Goal: Check status: Check status

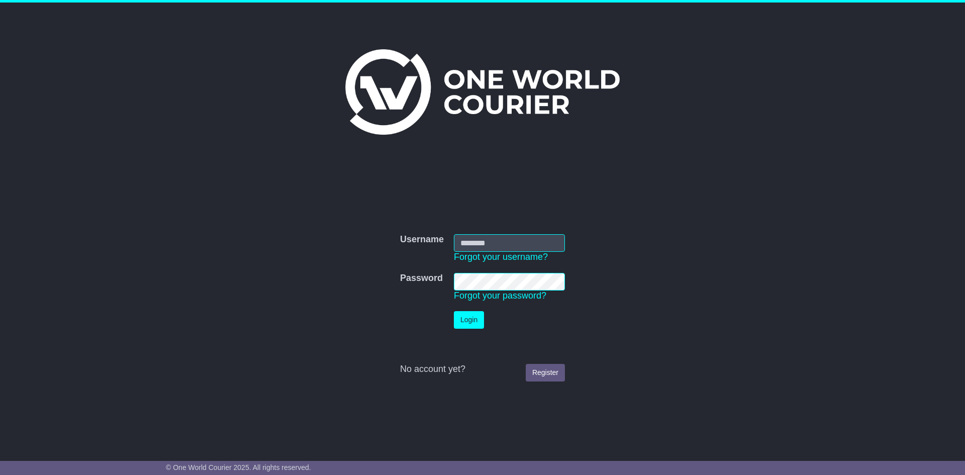
type input "**********"
drag, startPoint x: 321, startPoint y: 440, endPoint x: 548, endPoint y: 322, distance: 255.9
click at [548, 322] on td "Login" at bounding box center [509, 320] width 121 height 28
click at [463, 327] on button "Login" at bounding box center [469, 320] width 30 height 18
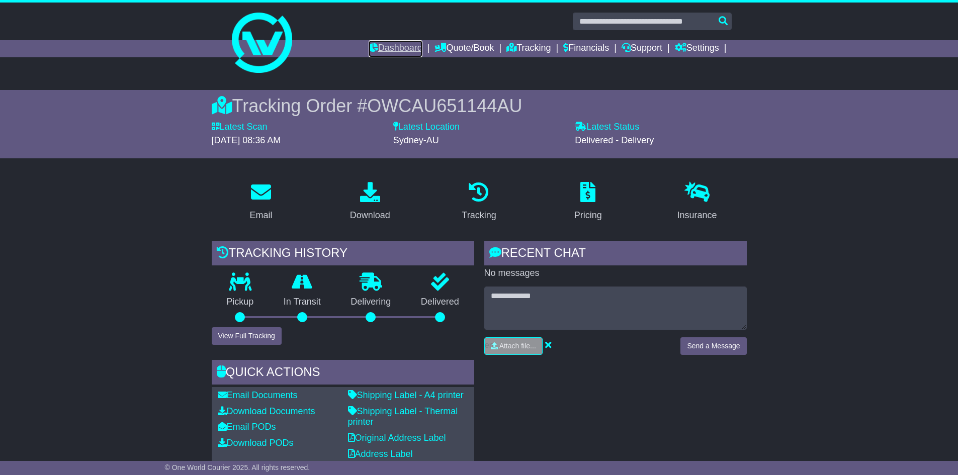
click at [398, 47] on link "Dashboard" at bounding box center [396, 48] width 54 height 17
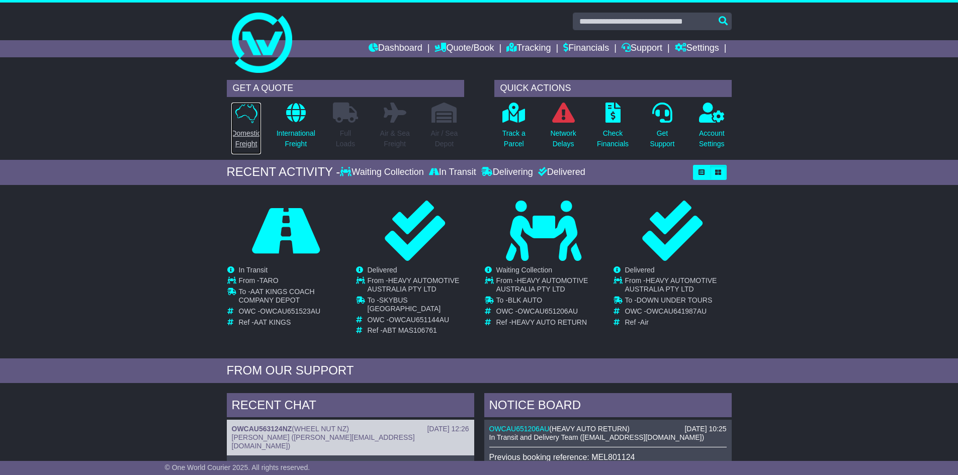
click at [240, 140] on p "Domestic Freight" at bounding box center [245, 138] width 29 height 21
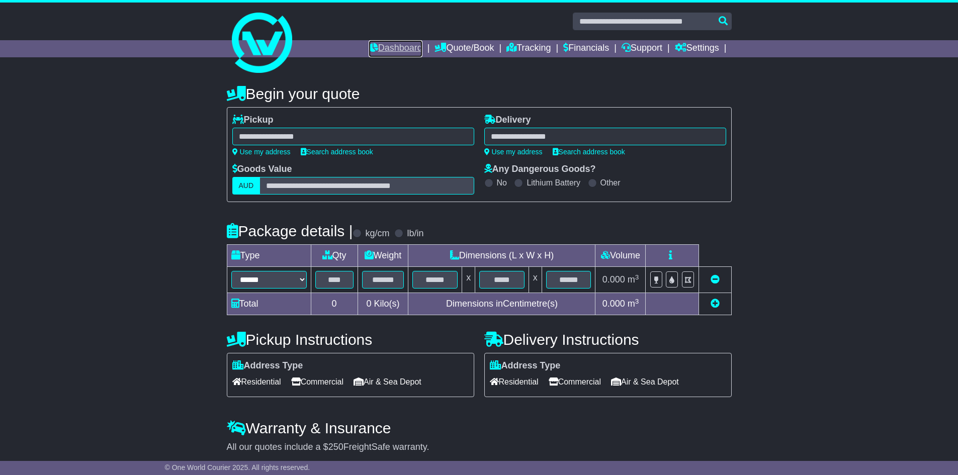
click at [403, 48] on link "Dashboard" at bounding box center [396, 48] width 54 height 17
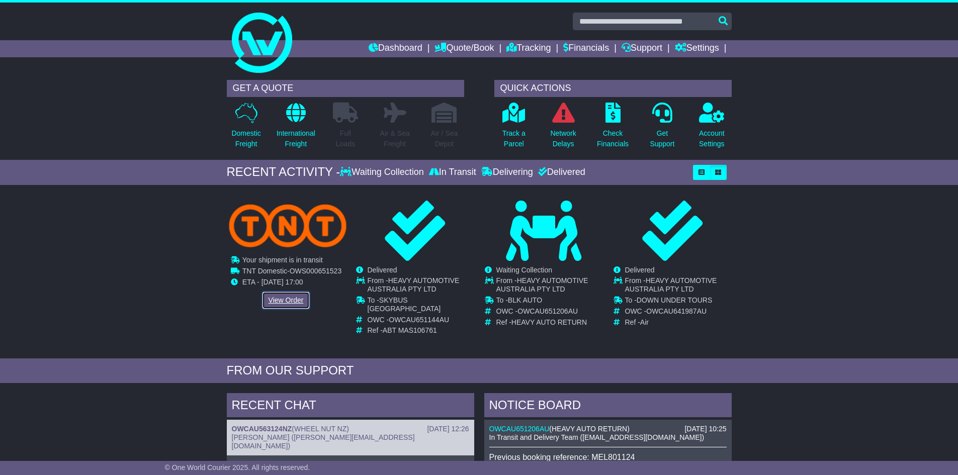
click at [293, 307] on link "View Order" at bounding box center [286, 301] width 48 height 18
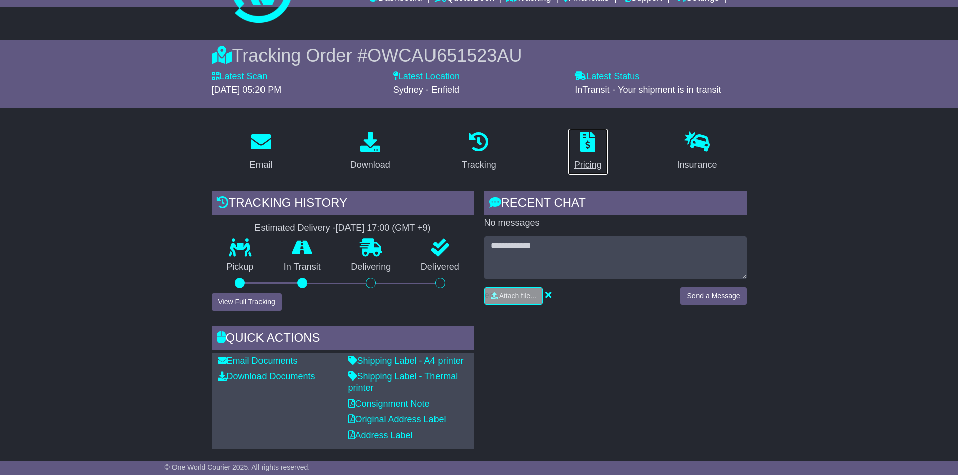
click at [579, 151] on p at bounding box center [588, 143] width 28 height 22
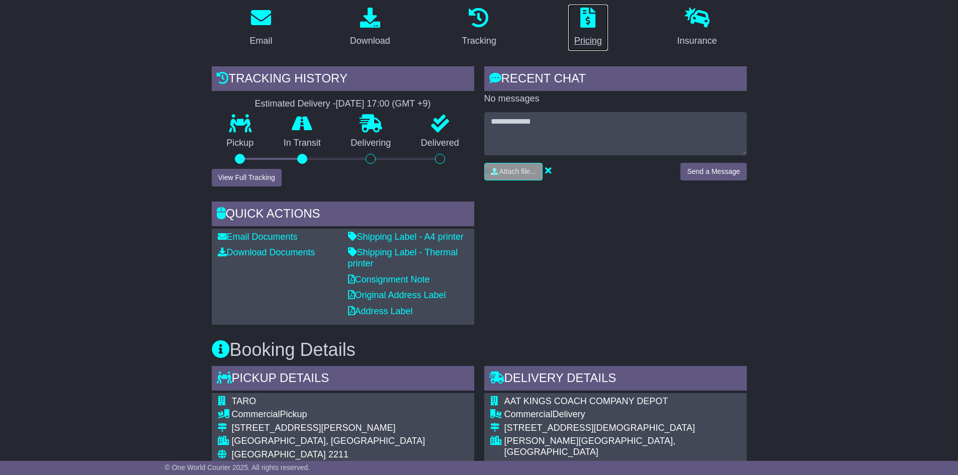
scroll to position [150, 0]
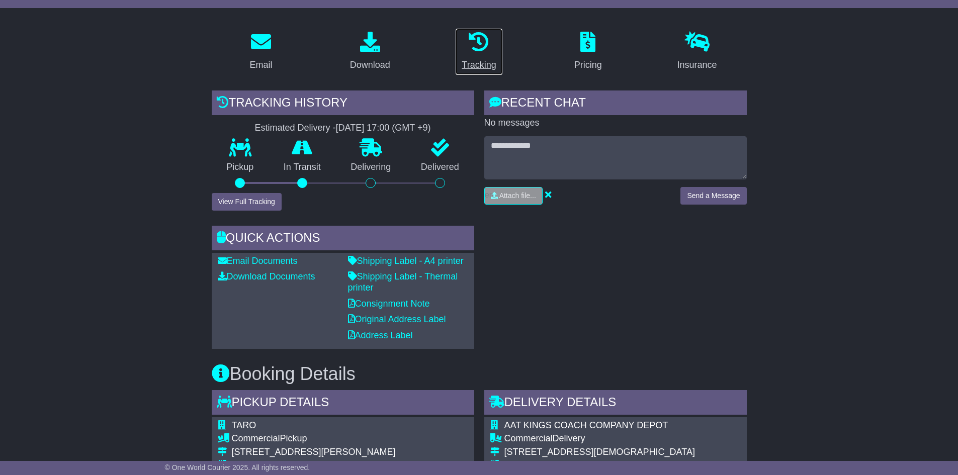
click at [479, 51] on icon at bounding box center [479, 42] width 20 height 20
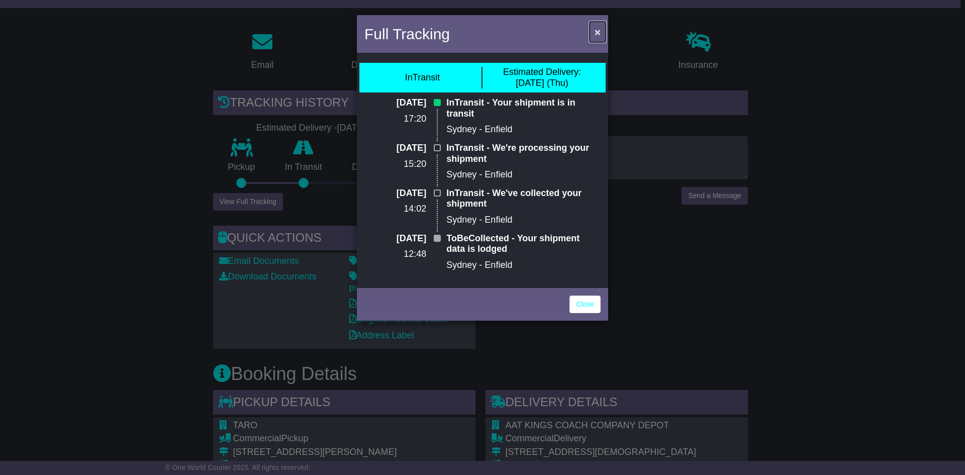
click at [600, 37] on span "×" at bounding box center [598, 32] width 6 height 12
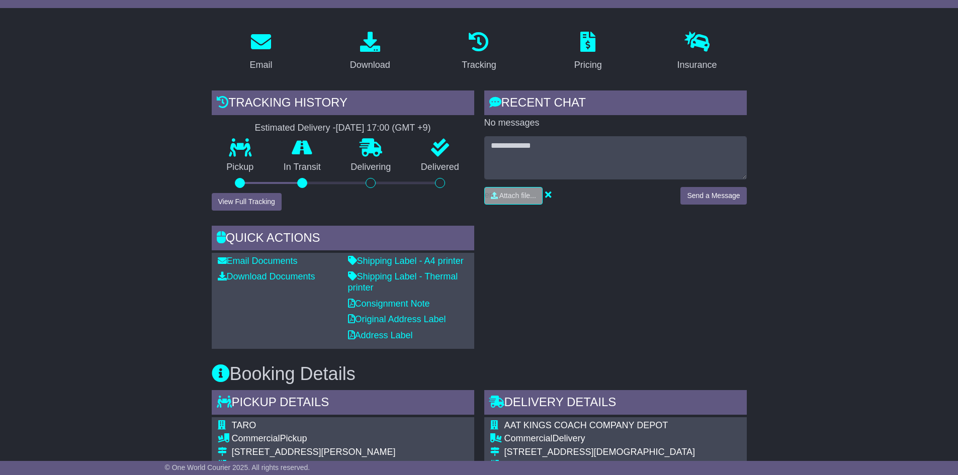
click at [934, 474] on div "© One World Courier 2025. All rights reserved." at bounding box center [479, 468] width 958 height 14
